Goal: Navigation & Orientation: Find specific page/section

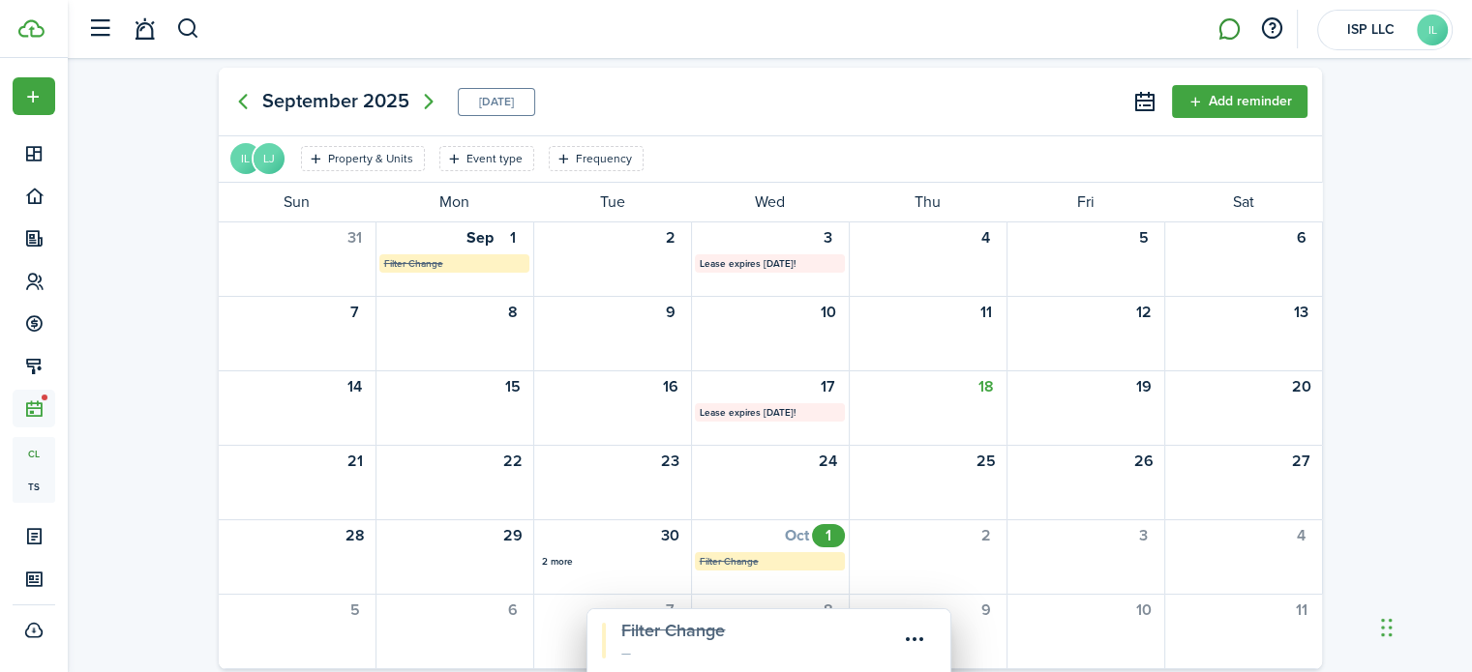
click at [1228, 30] on link at bounding box center [1228, 29] width 37 height 49
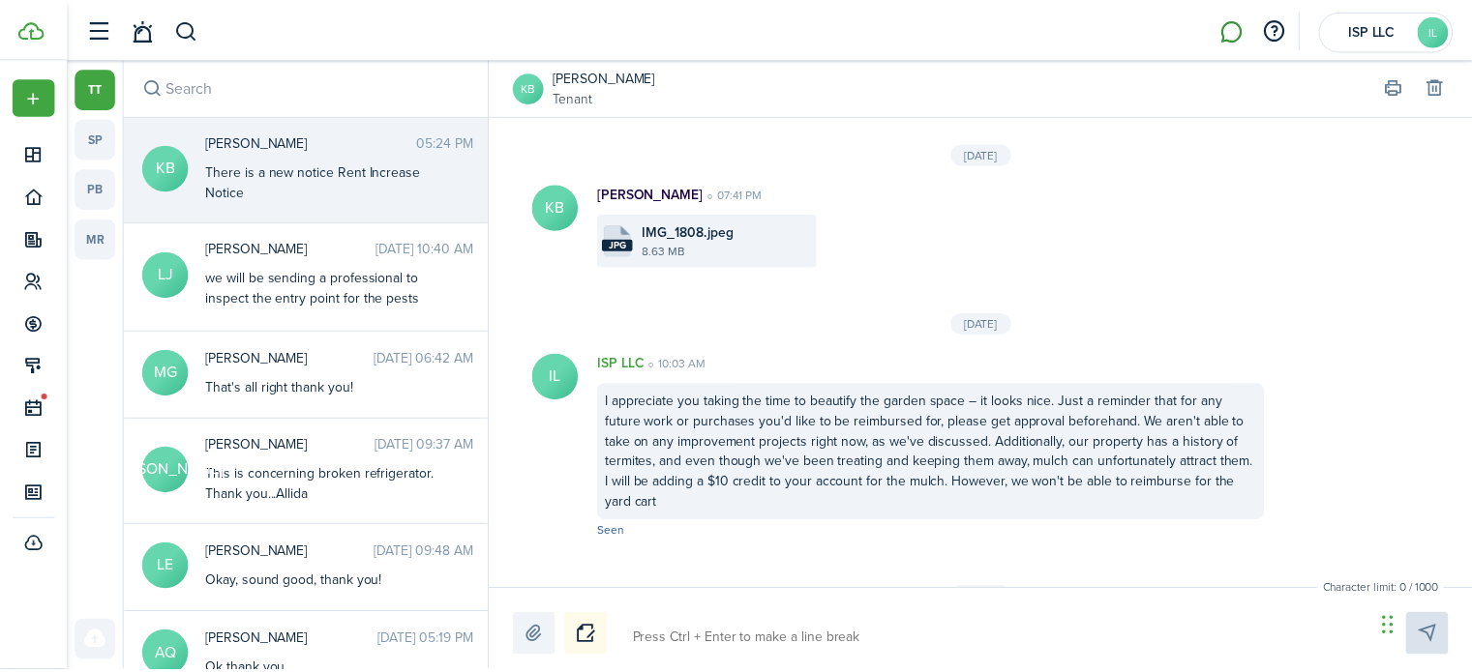
scroll to position [3789, 0]
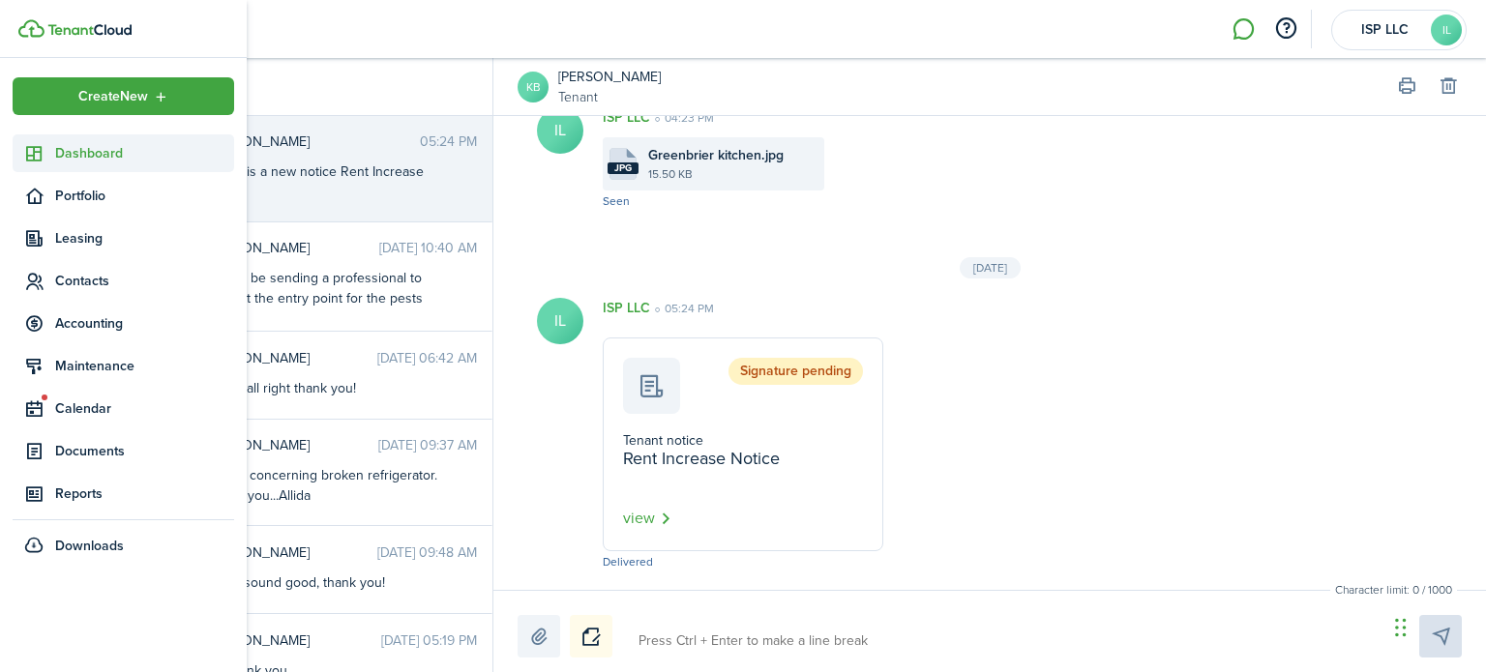
click at [39, 154] on icon at bounding box center [34, 153] width 20 height 19
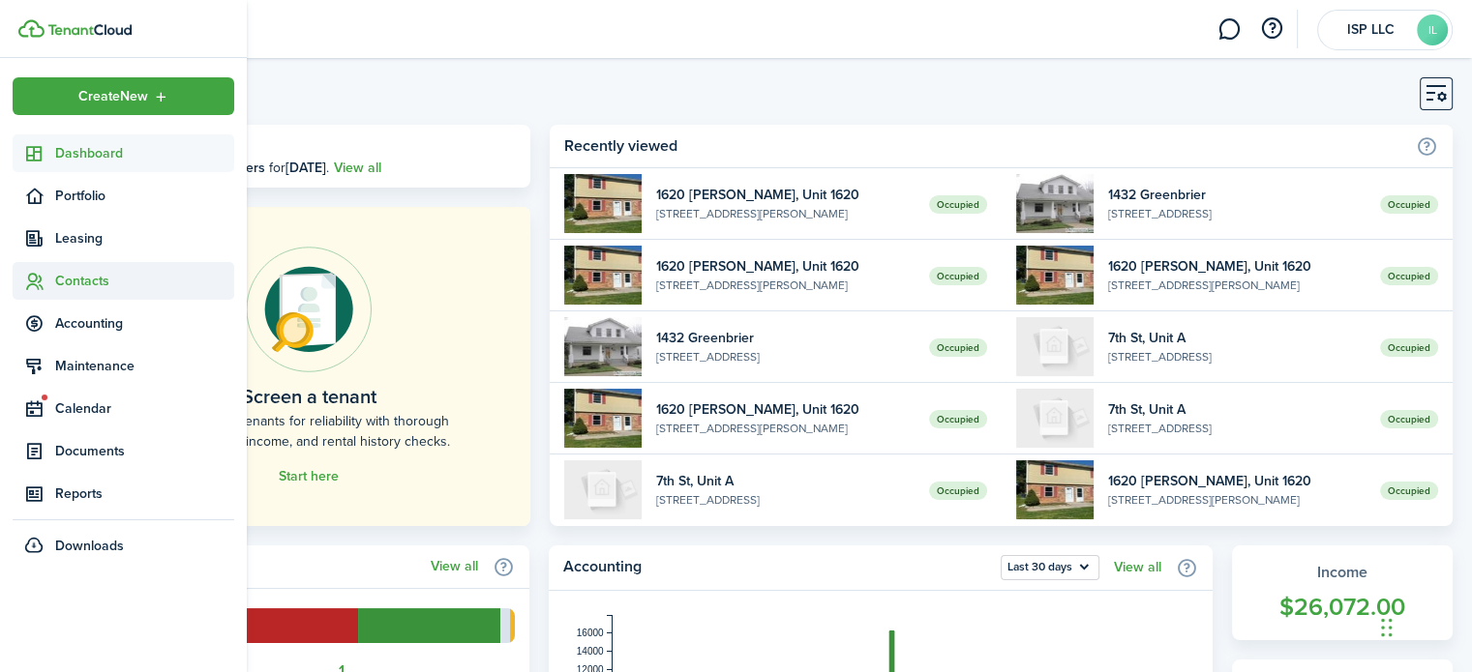
click at [70, 290] on span "Contacts" at bounding box center [144, 281] width 179 height 20
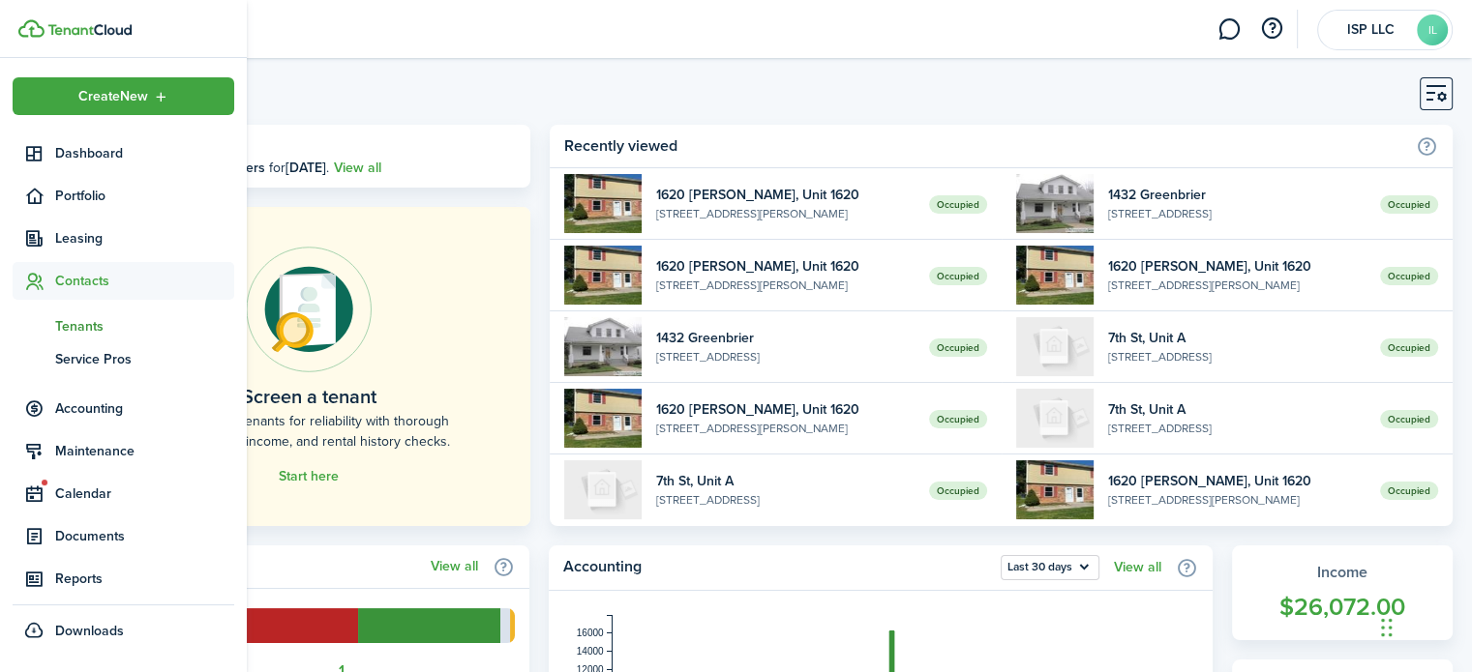
click at [77, 322] on span "Tenants" at bounding box center [144, 326] width 179 height 20
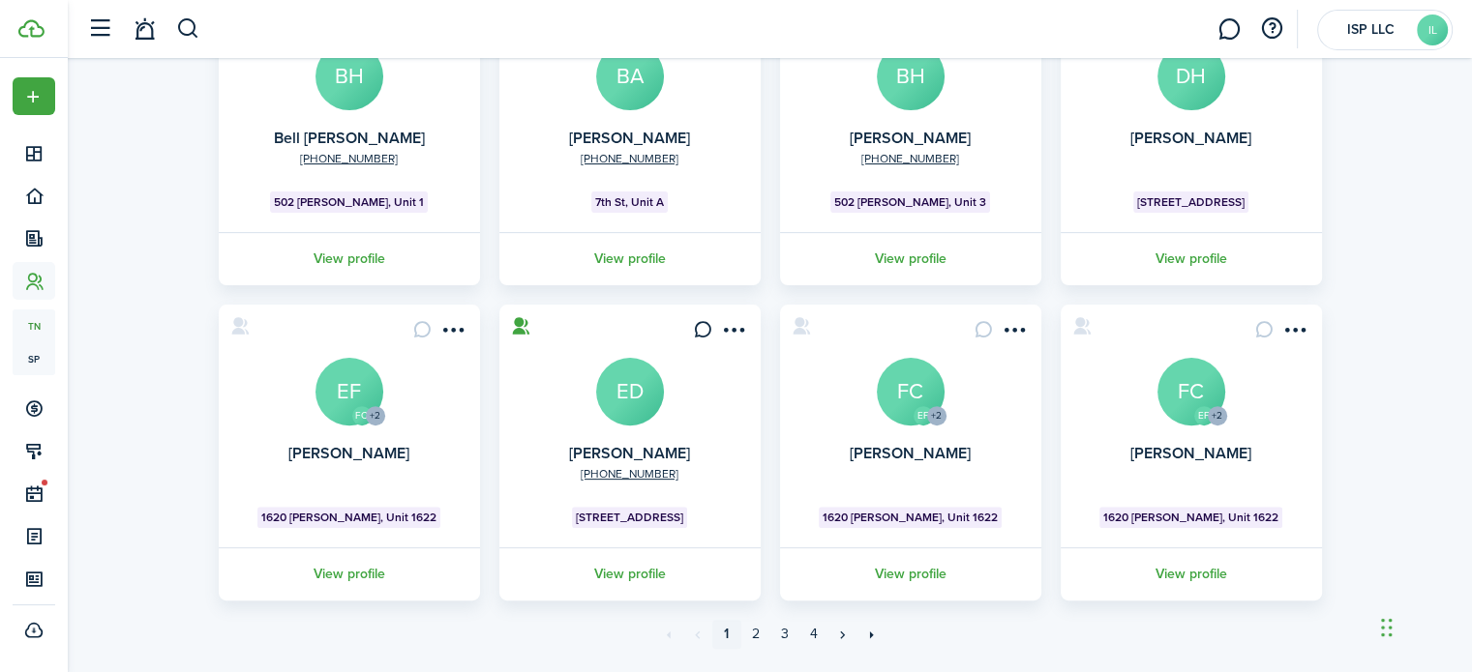
scroll to position [592, 0]
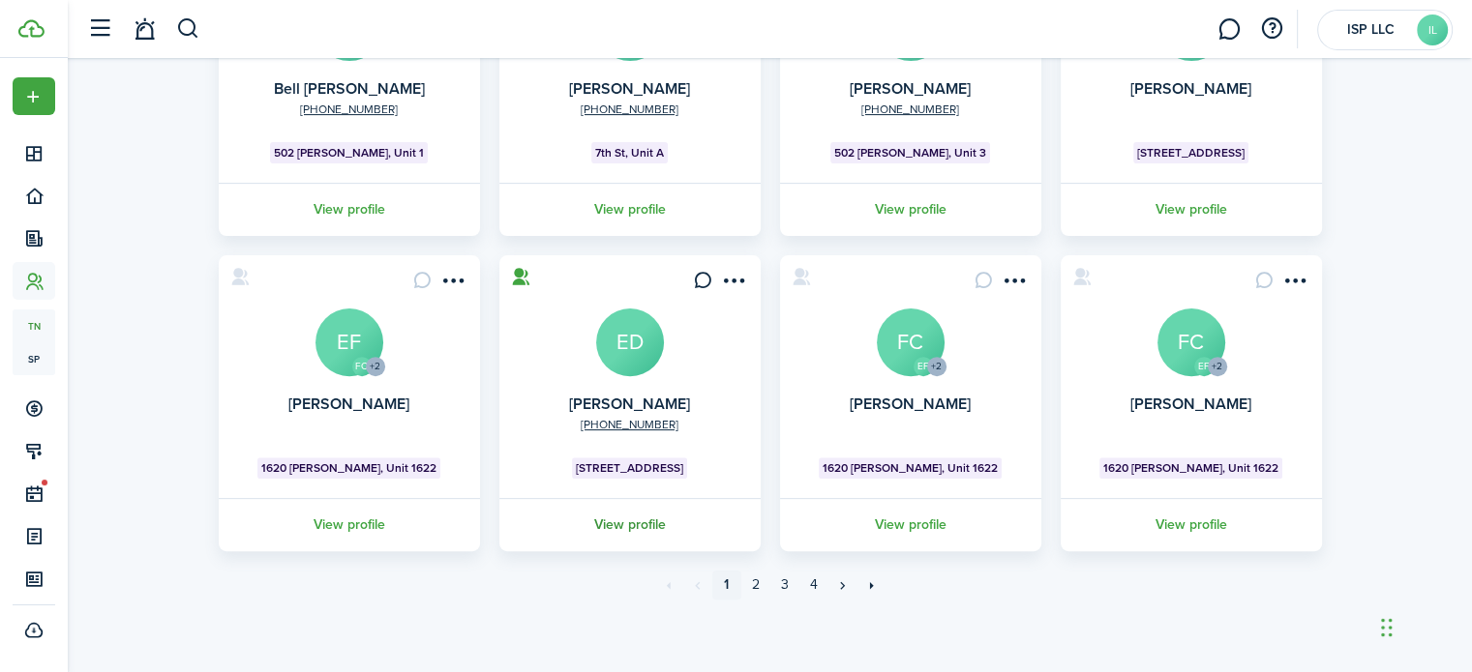
click at [629, 514] on link "View profile" at bounding box center [629, 524] width 267 height 53
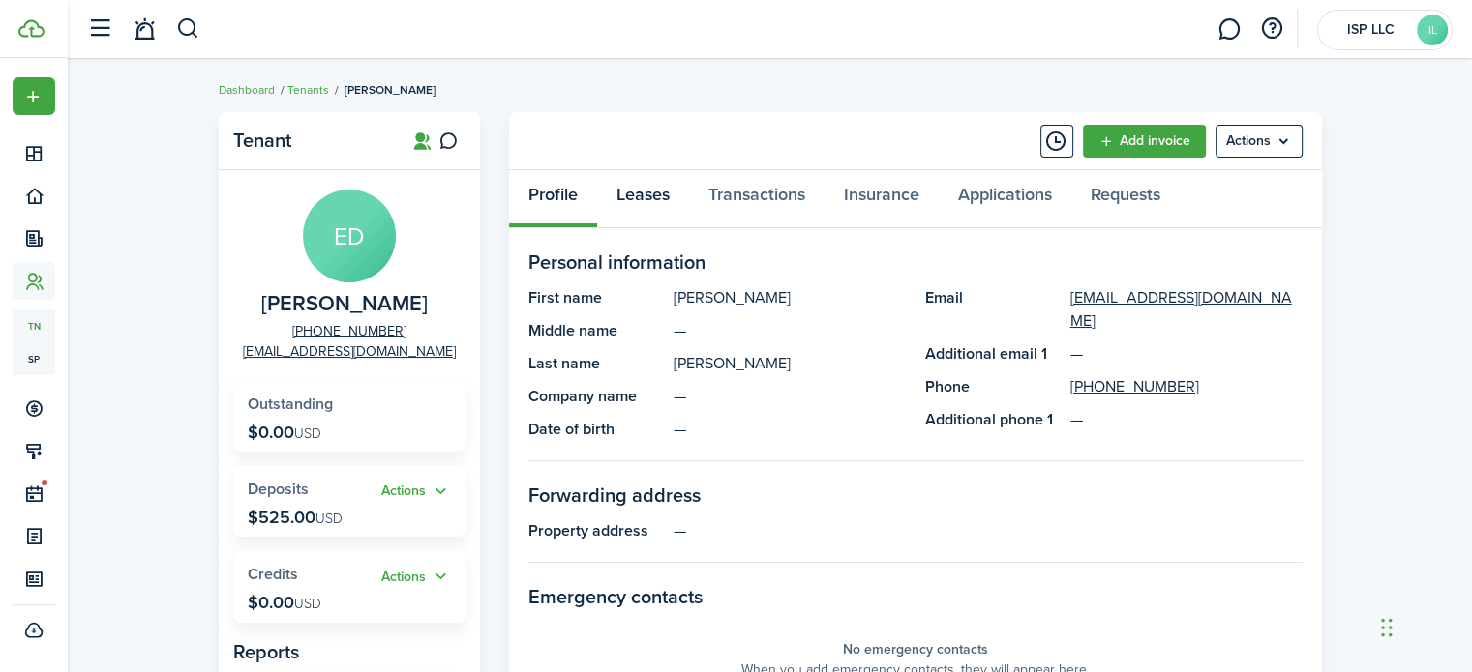
click at [652, 205] on link "Leases" at bounding box center [643, 199] width 92 height 58
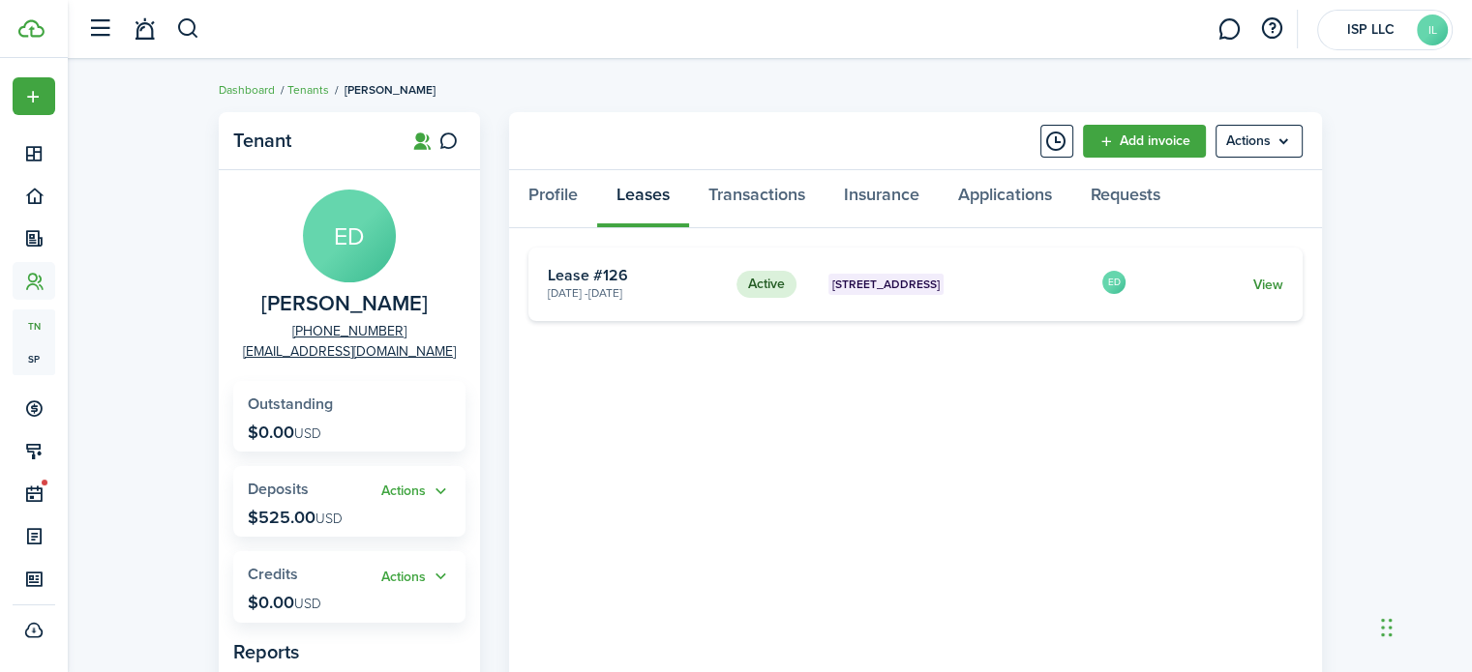
click at [1272, 285] on link "View" at bounding box center [1267, 285] width 30 height 20
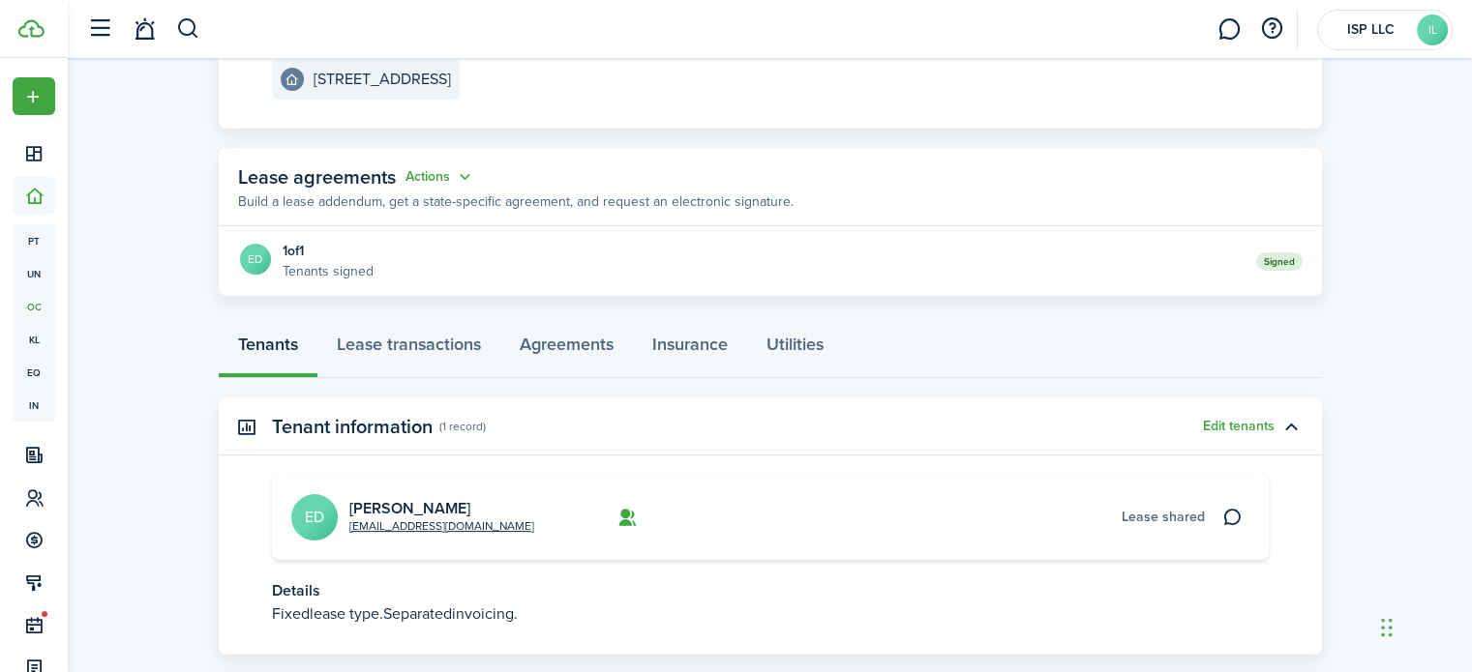
scroll to position [274, 0]
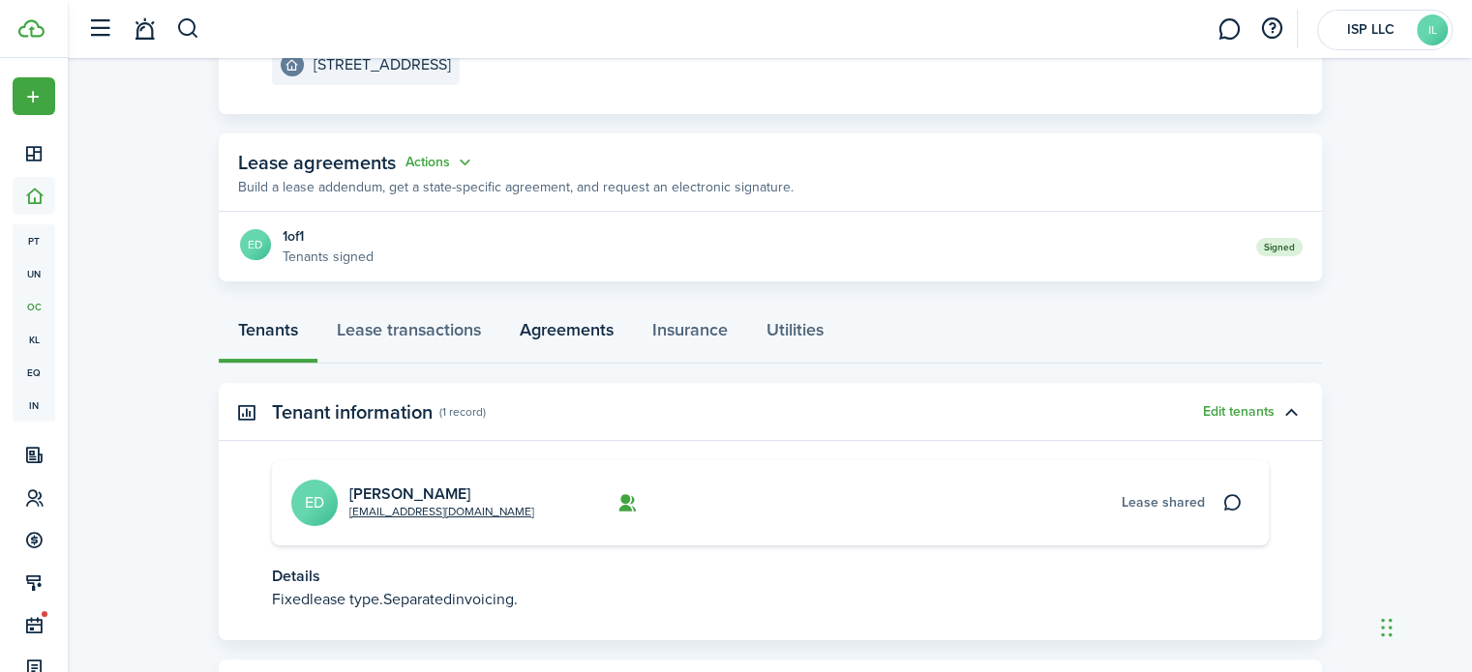
click at [557, 333] on link "Agreements" at bounding box center [566, 335] width 133 height 58
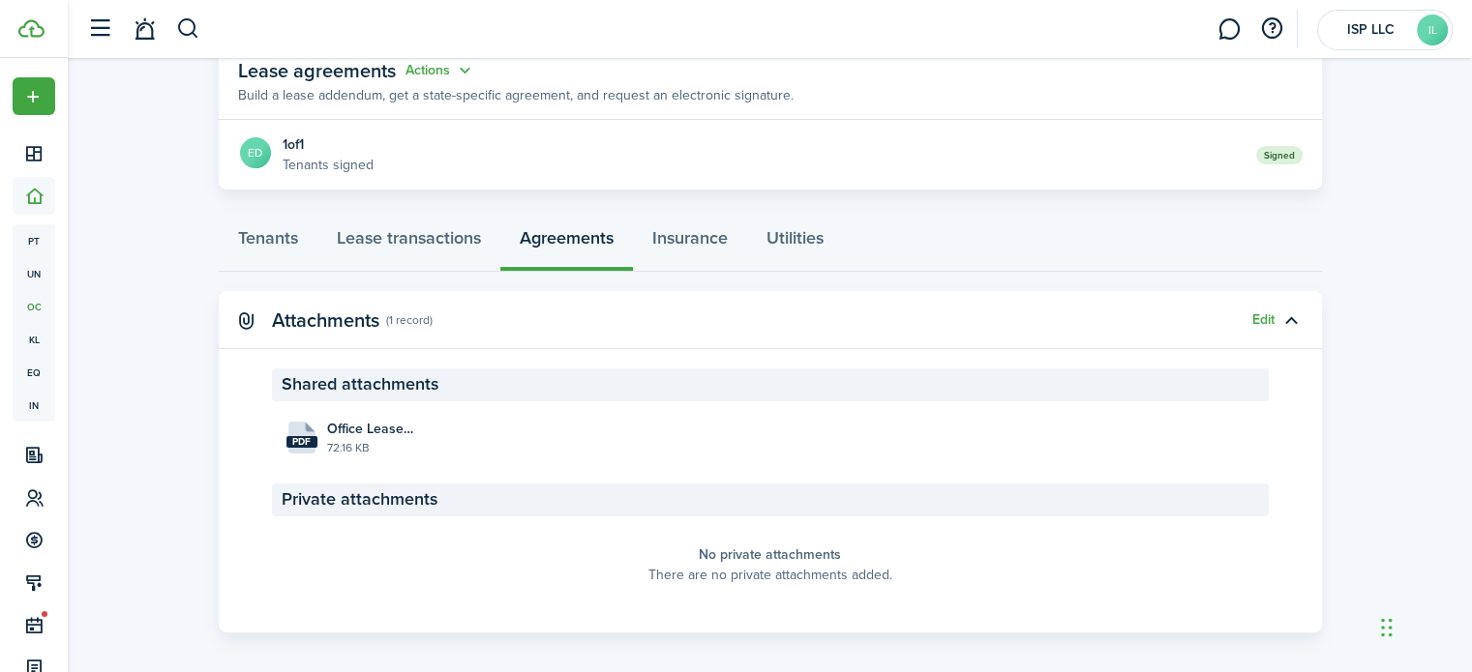
scroll to position [378, 0]
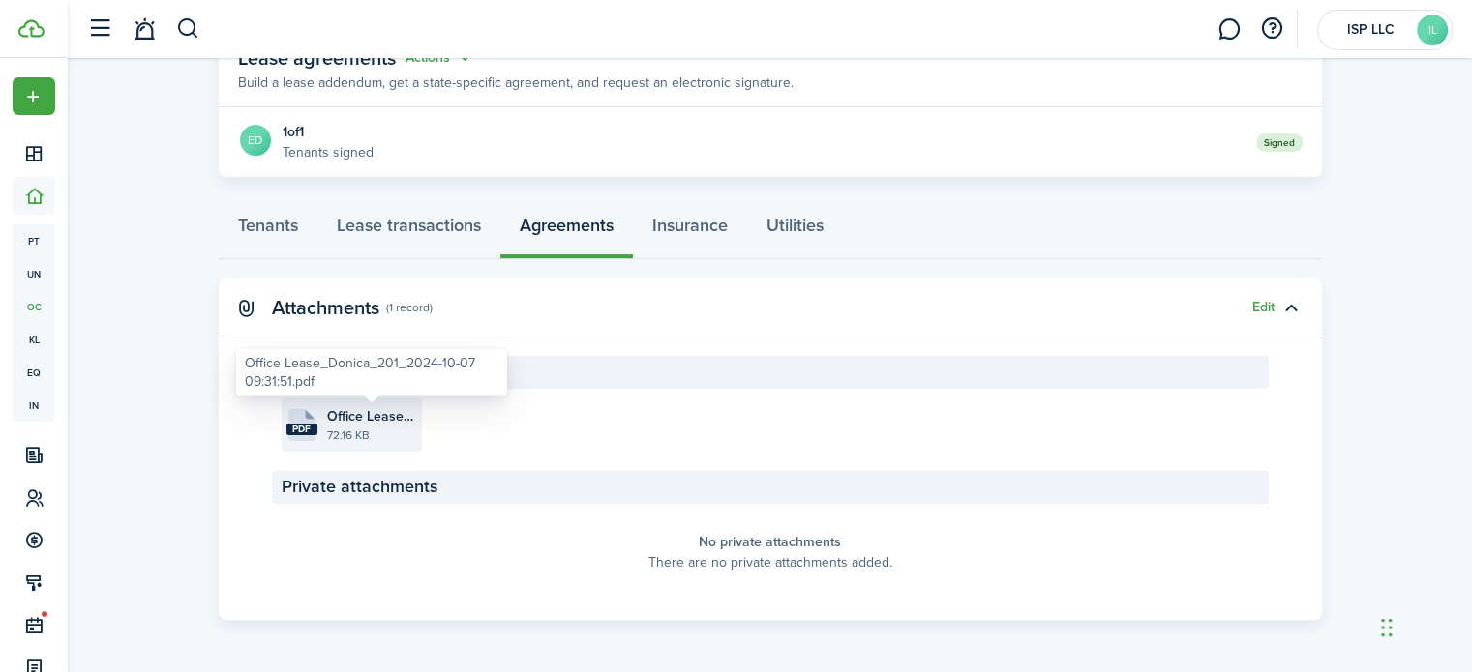
click at [394, 421] on span "Office Lease_Donica_201_2024-10-07 09:31:51.pdf" at bounding box center [372, 416] width 90 height 20
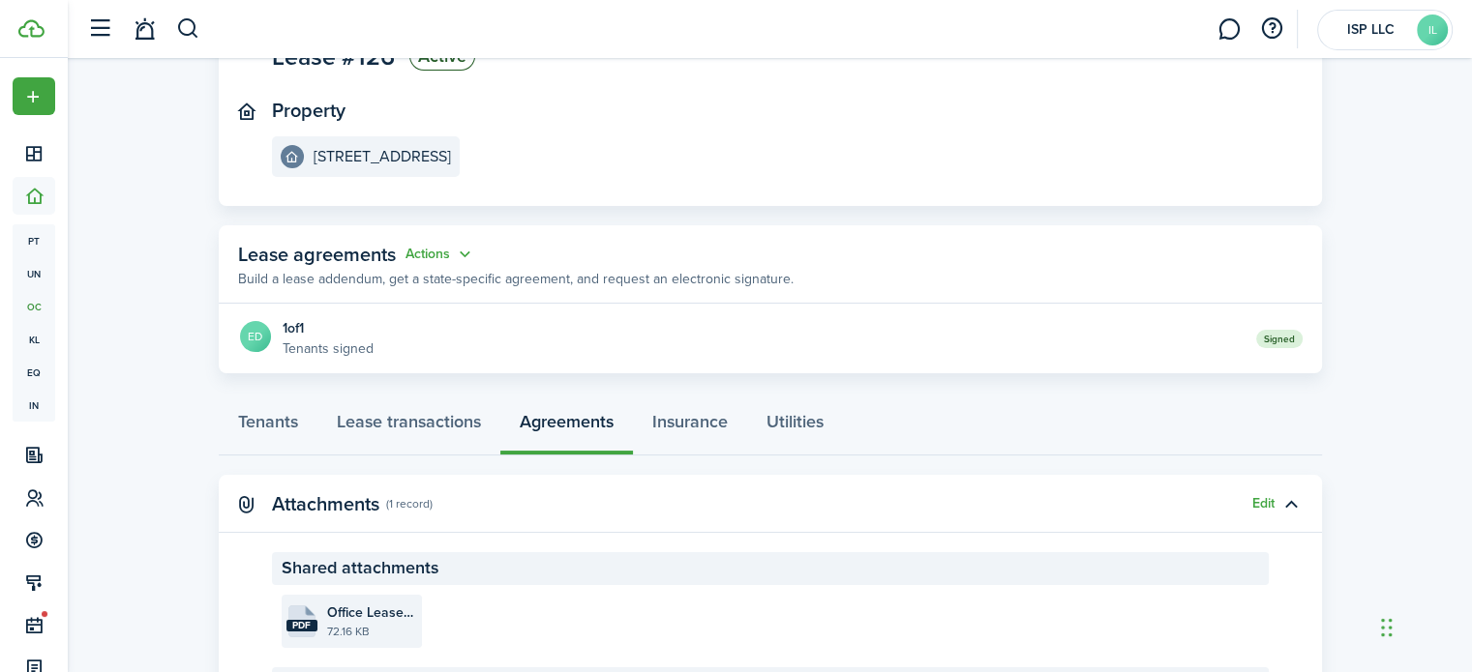
scroll to position [0, 0]
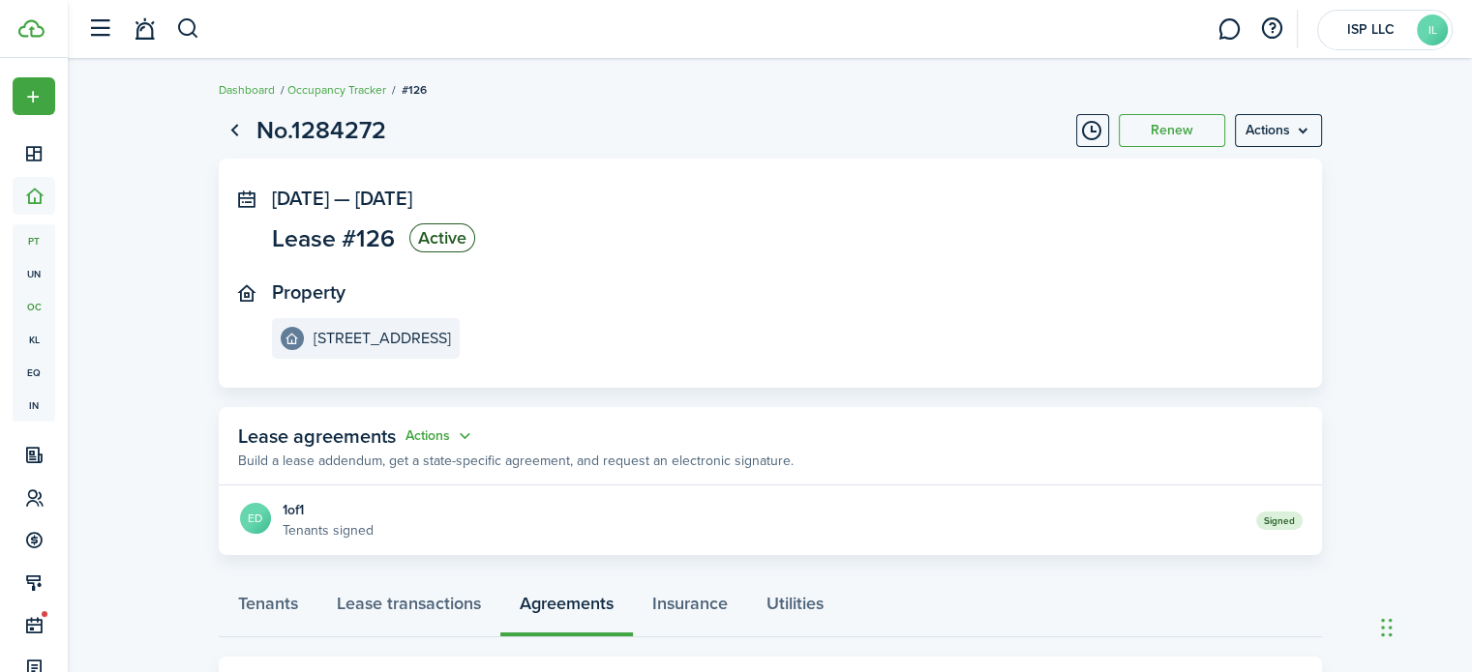
click at [34, 240] on span "pt" at bounding box center [34, 240] width 43 height 33
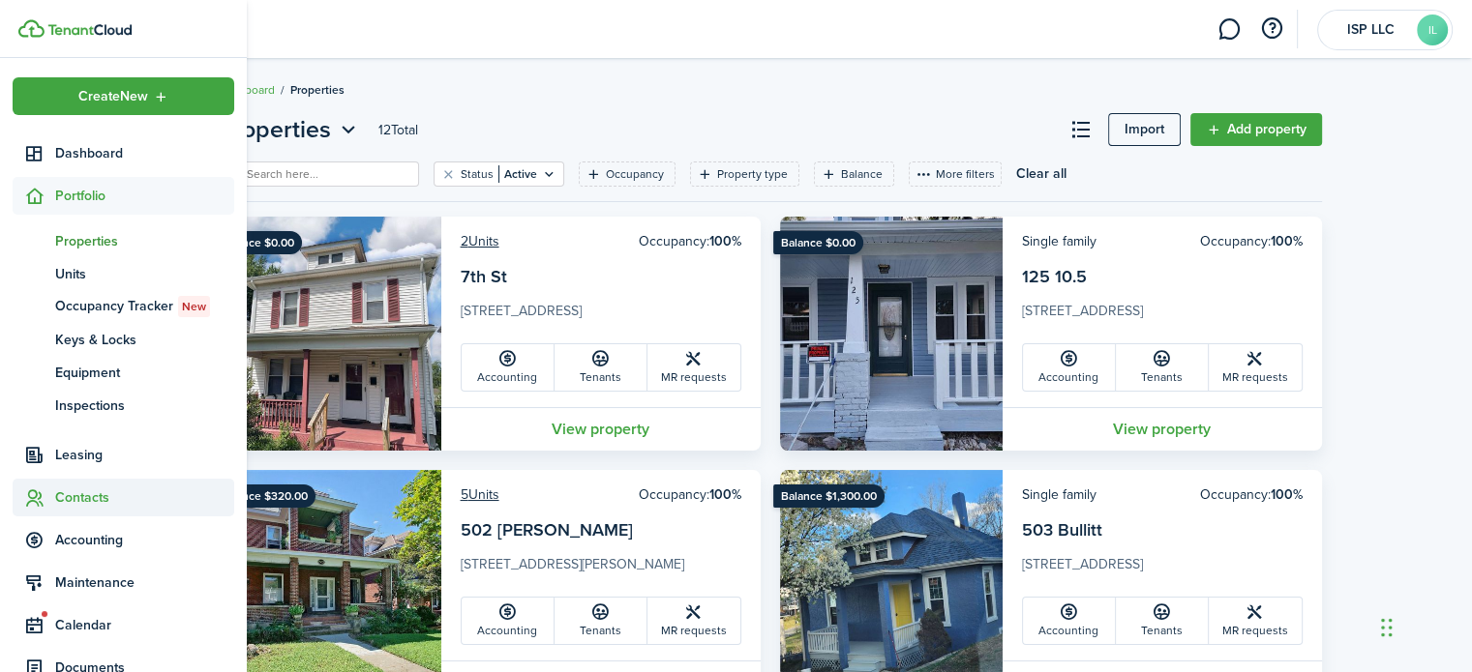
click at [80, 502] on span "Contacts" at bounding box center [144, 498] width 179 height 20
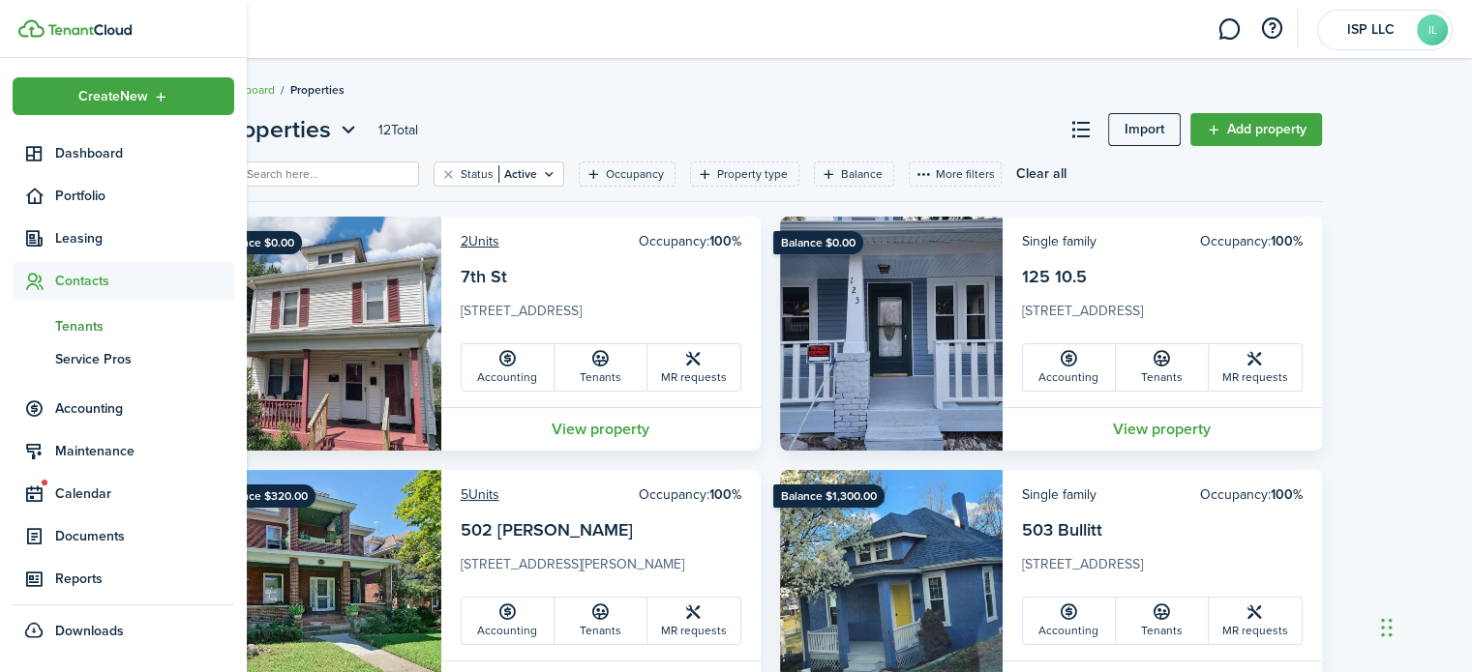
click at [77, 328] on span "Tenants" at bounding box center [144, 326] width 179 height 20
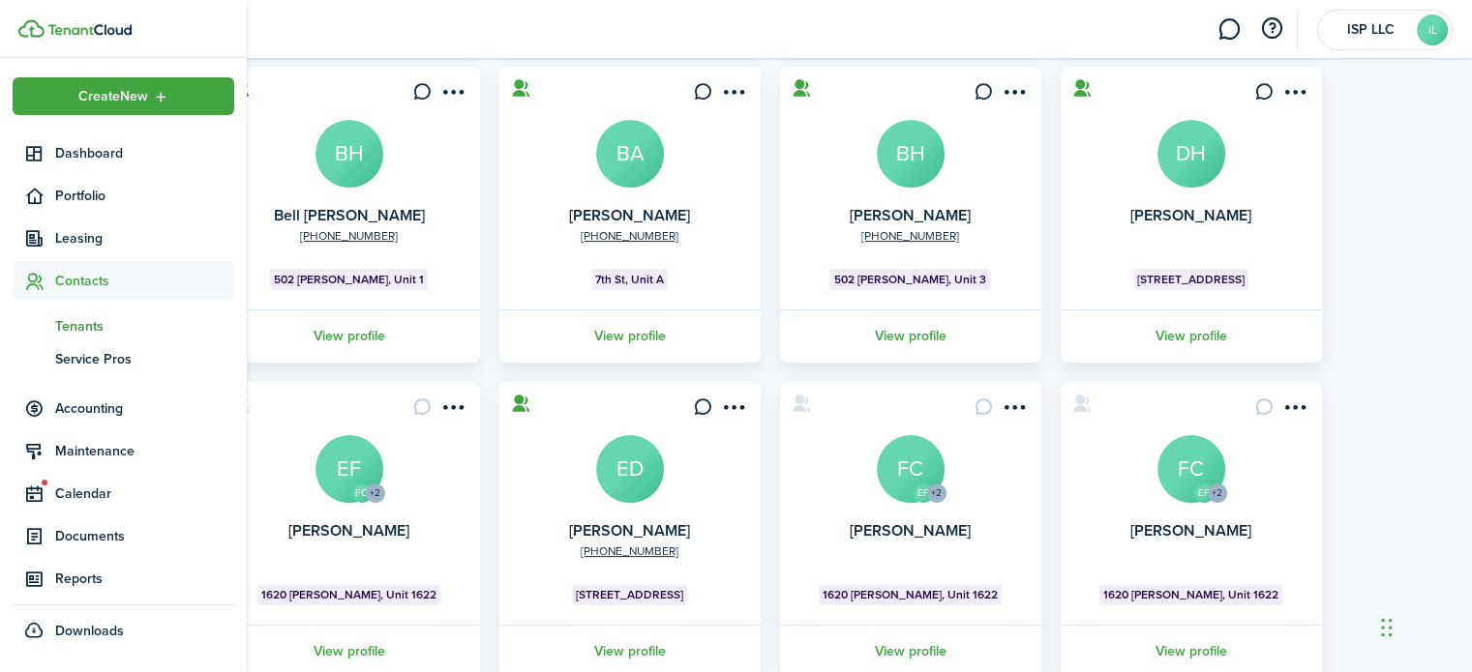
scroll to position [592, 0]
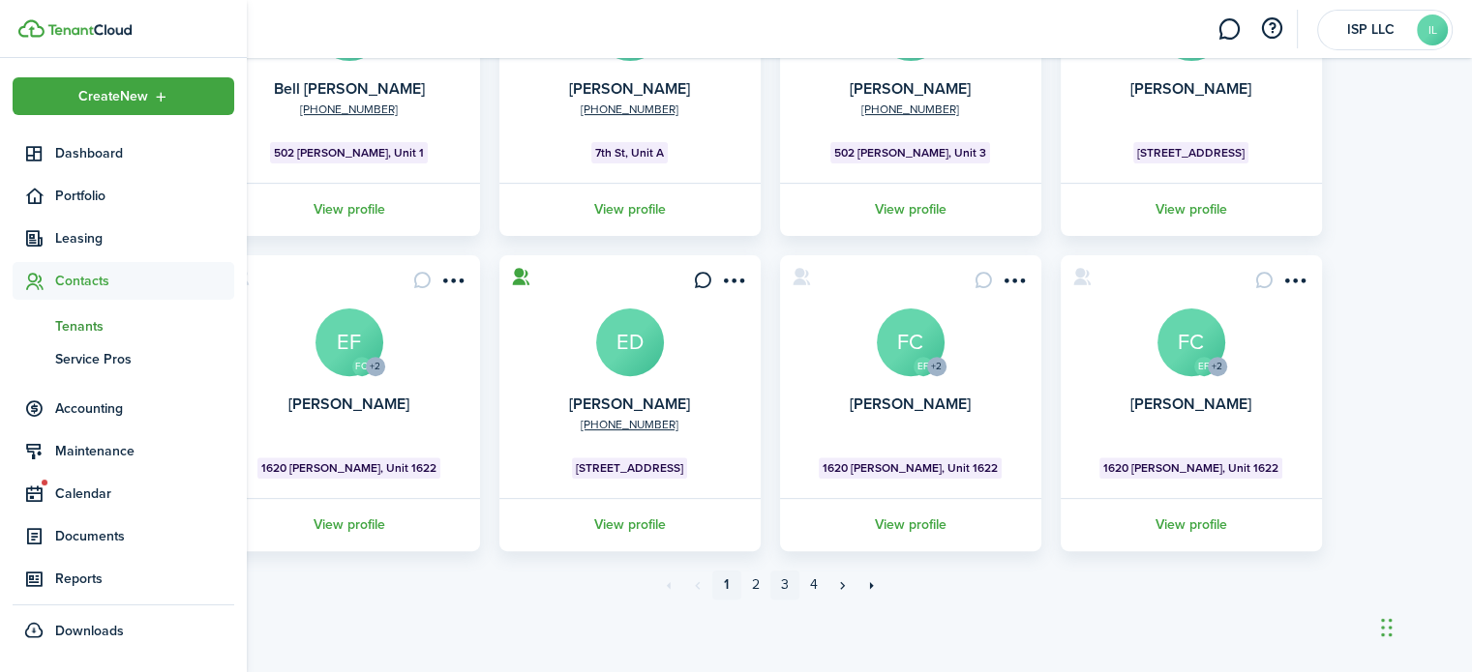
click at [784, 588] on link "3" at bounding box center [784, 585] width 29 height 29
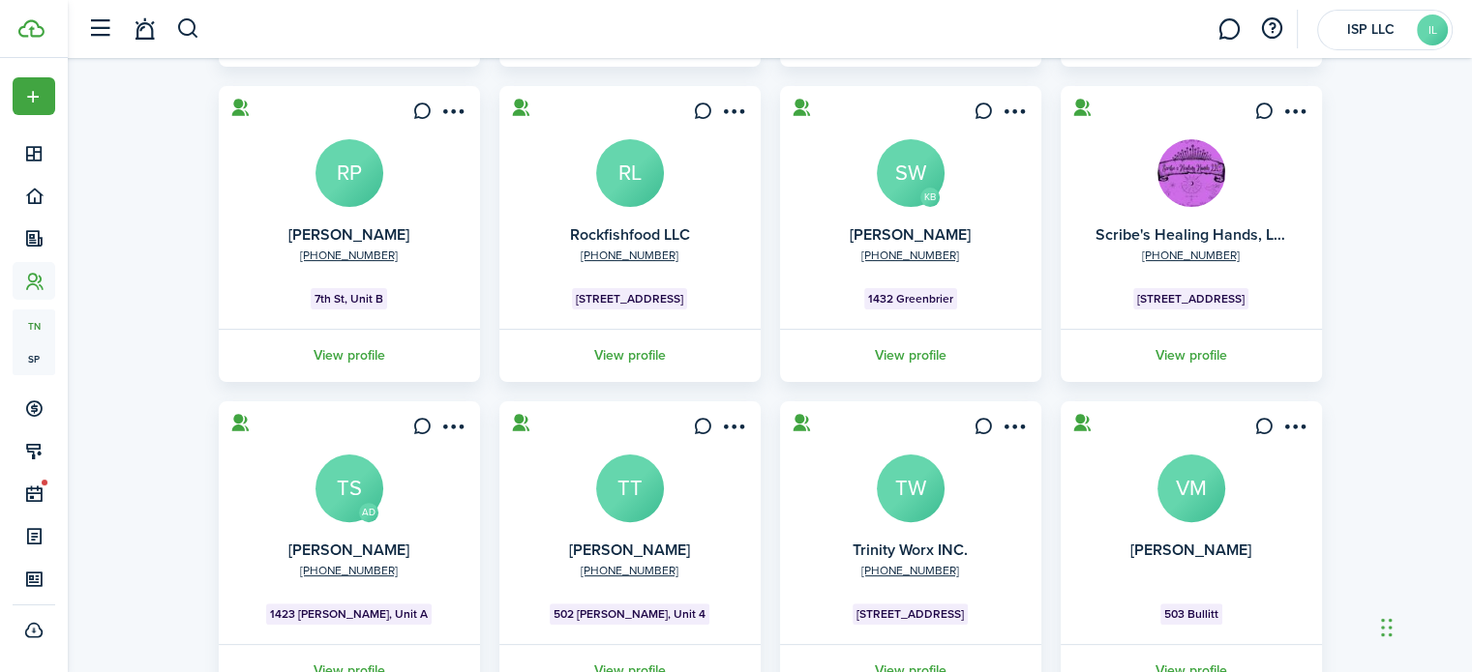
scroll to position [592, 0]
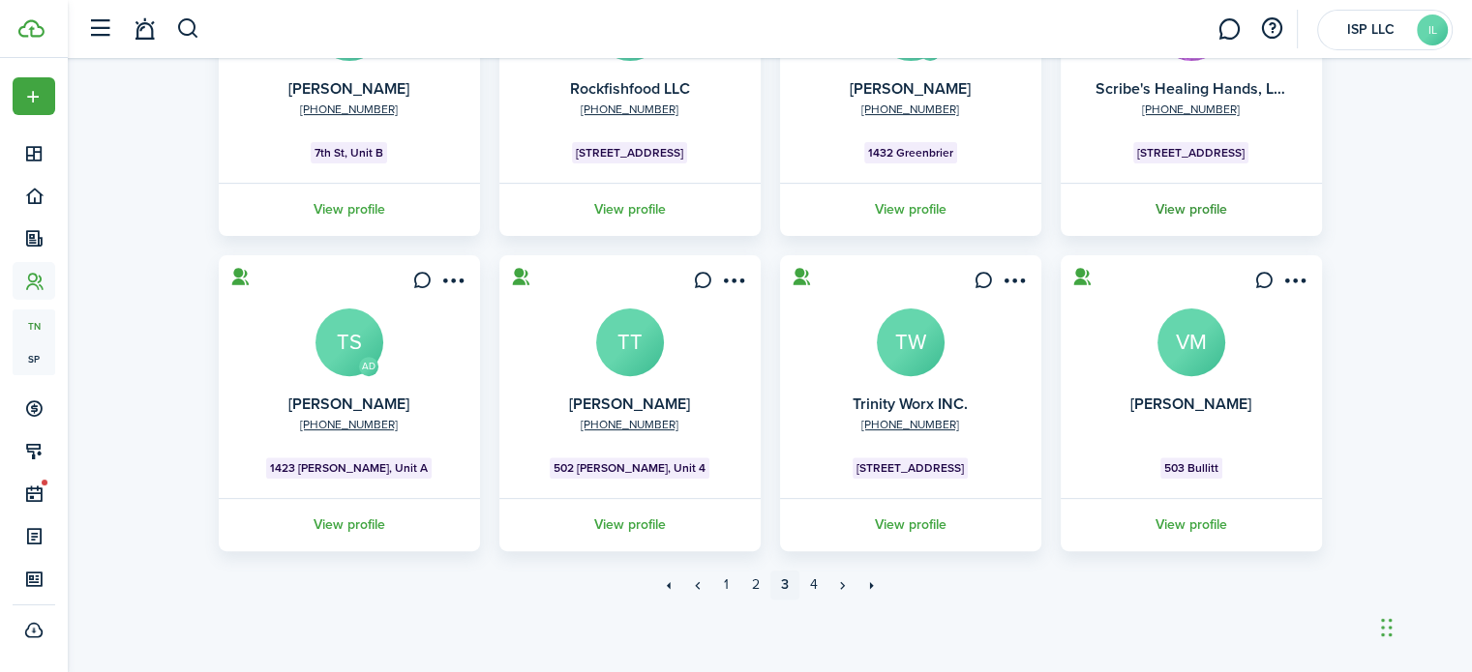
click at [1214, 204] on link "View profile" at bounding box center [1190, 209] width 267 height 53
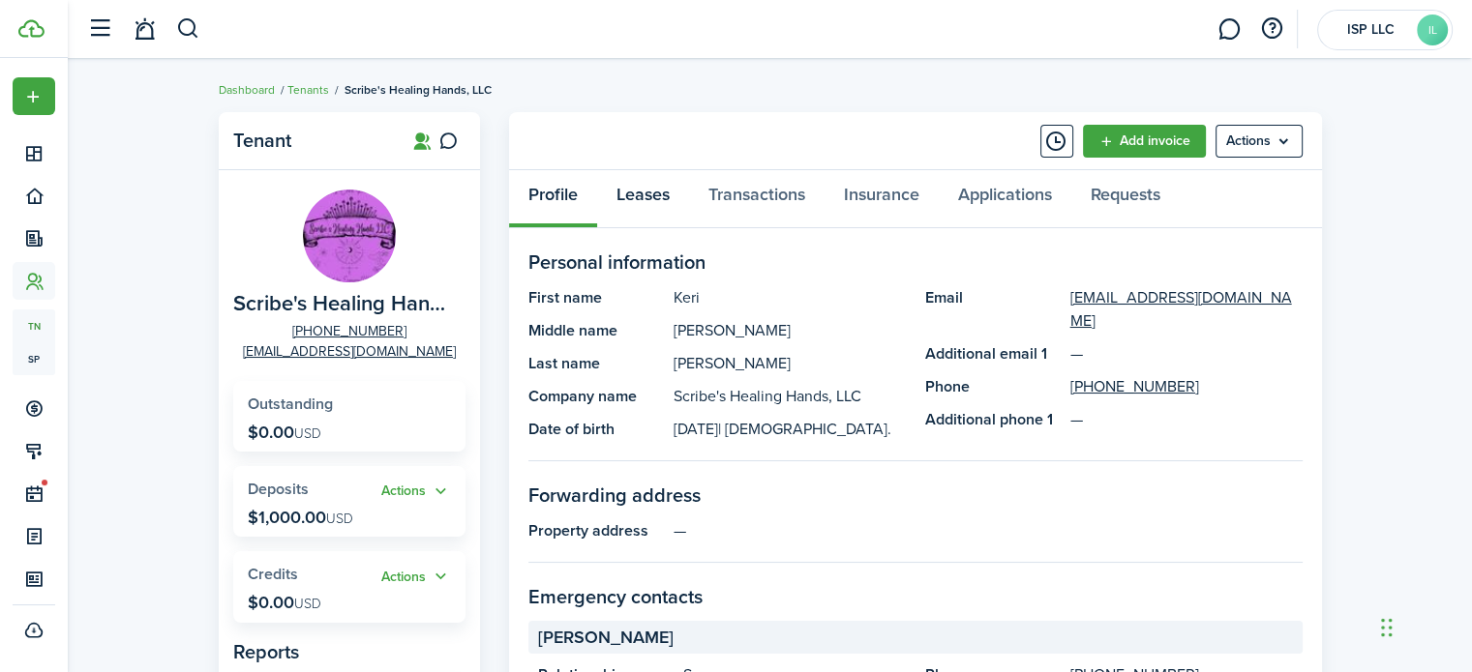
click at [637, 196] on link "Leases" at bounding box center [643, 199] width 92 height 58
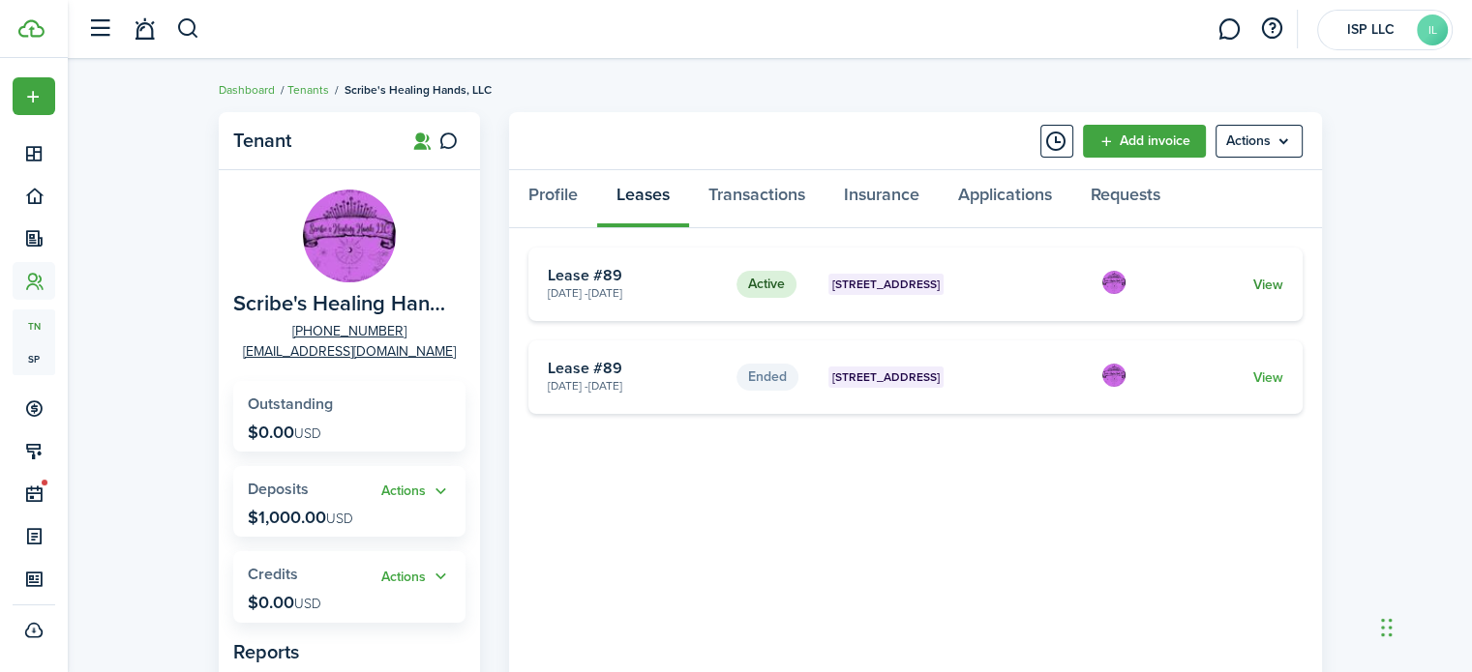
click at [1277, 286] on link "View" at bounding box center [1267, 285] width 30 height 20
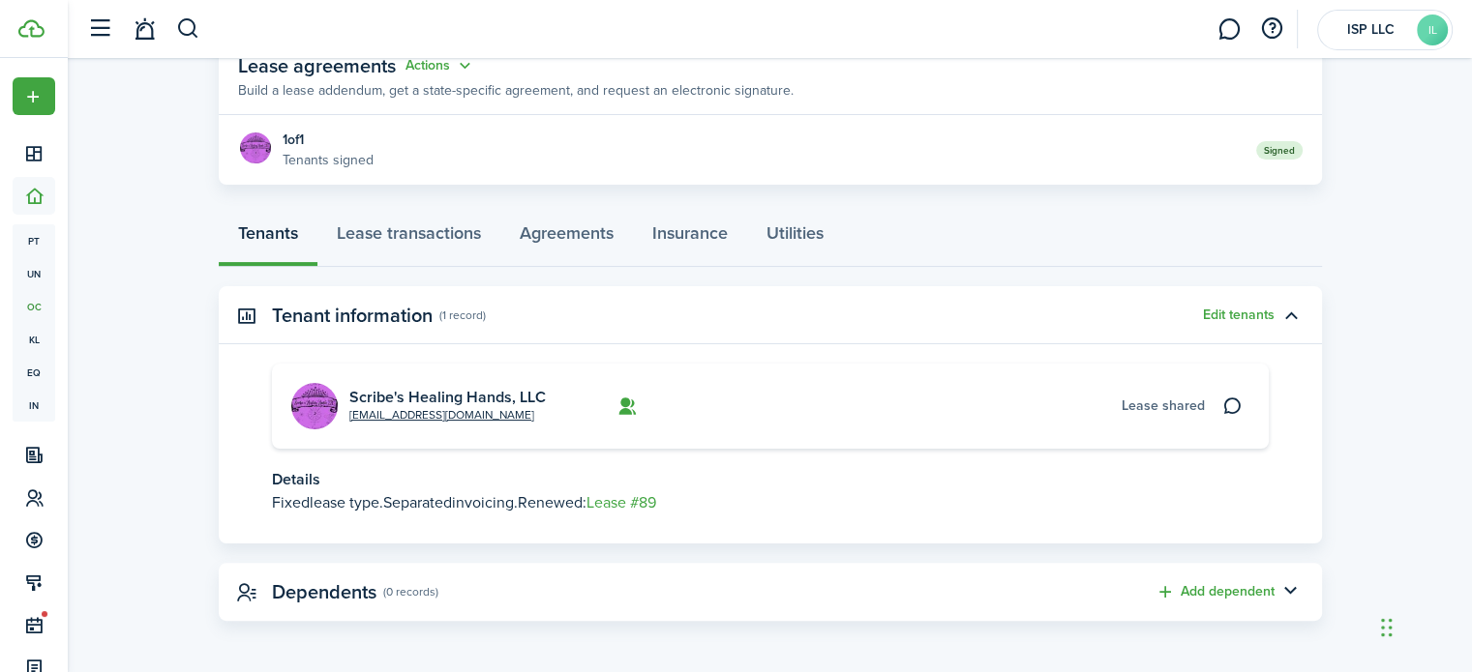
scroll to position [372, 0]
click at [566, 247] on link "Agreements" at bounding box center [566, 237] width 133 height 58
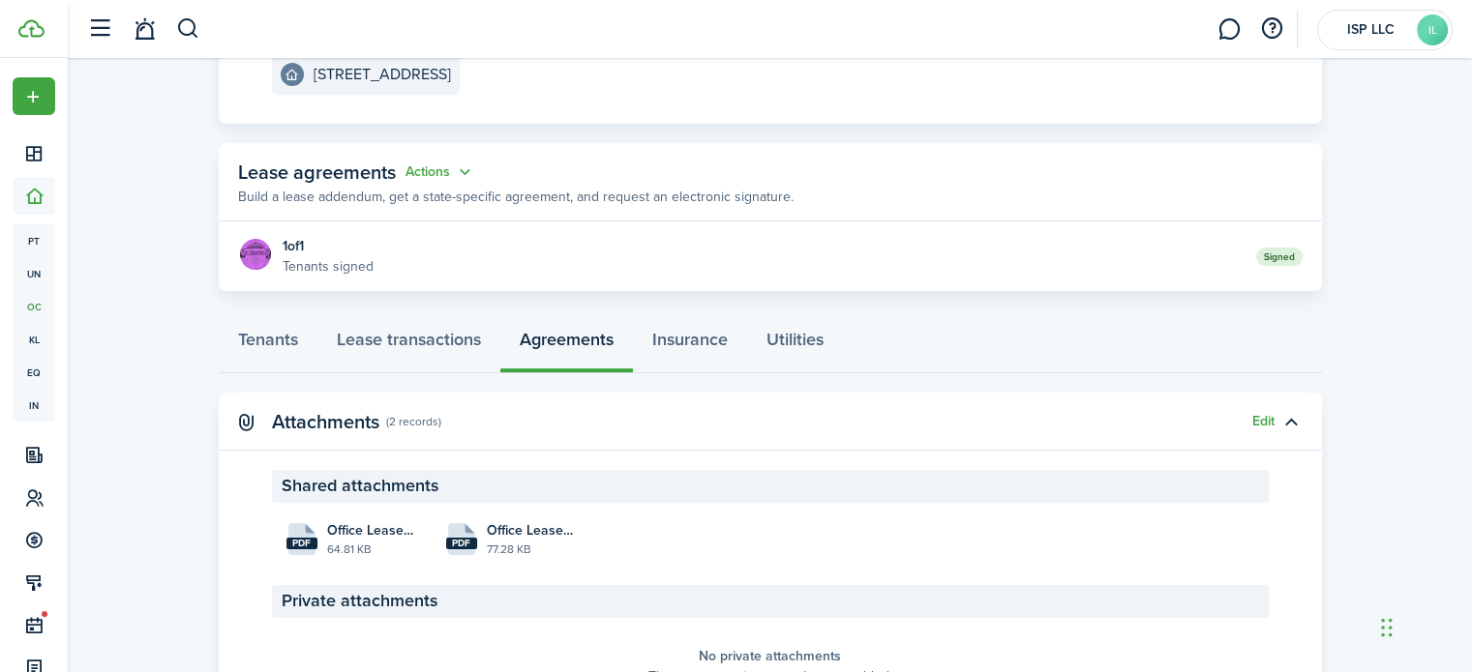
scroll to position [271, 0]
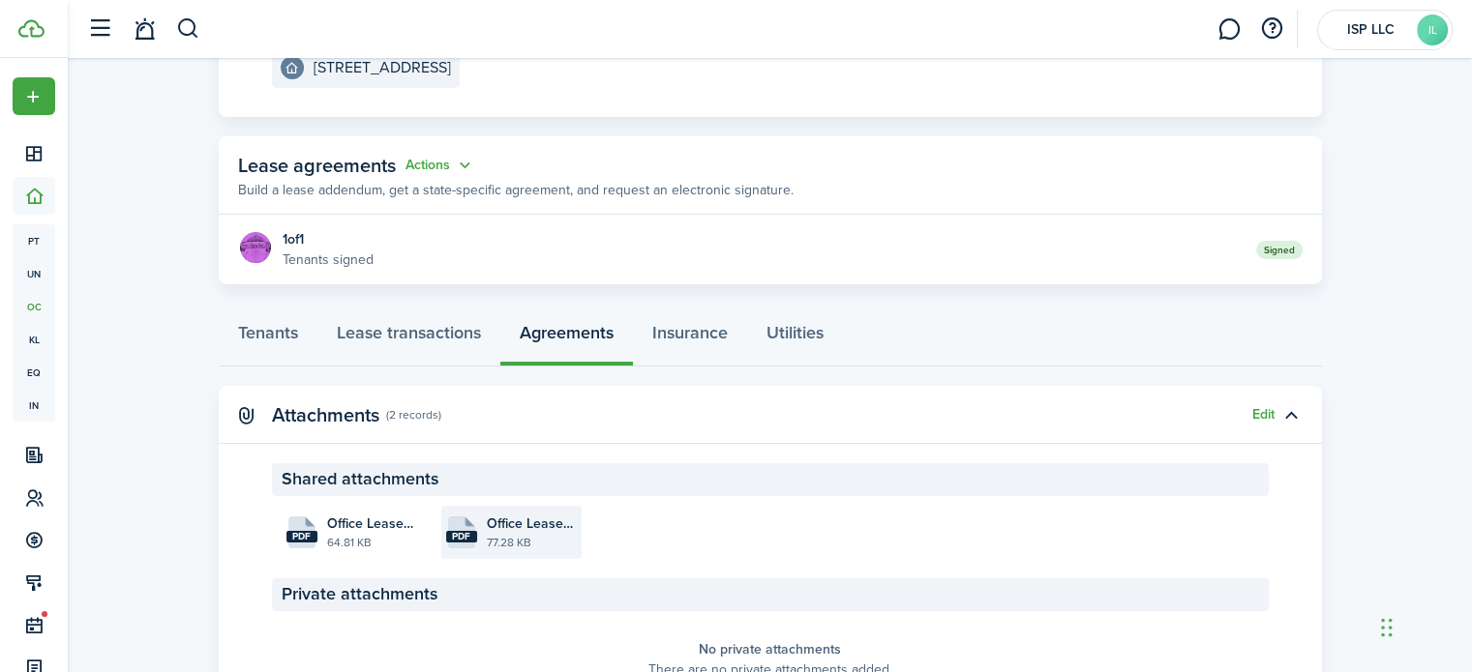
click at [499, 530] on span "Office Lease_Scribner_207_2024-10-08 17:47:55.pdf" at bounding box center [532, 524] width 90 height 20
